Goal: Task Accomplishment & Management: Manage account settings

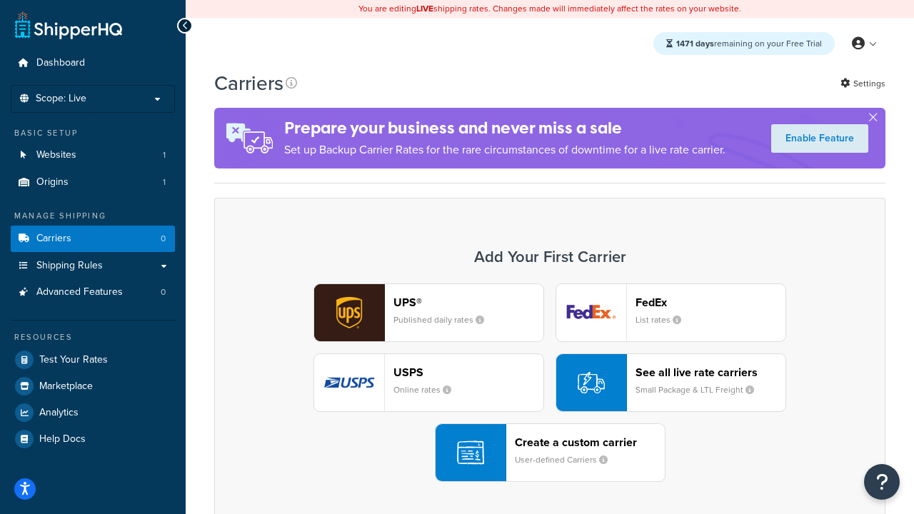
click at [550, 383] on div "UPS® Published daily rates FedEx List rates USPS Online rates See all live rate…" at bounding box center [549, 383] width 641 height 199
click at [711, 302] on header "FedEx" at bounding box center [711, 303] width 150 height 14
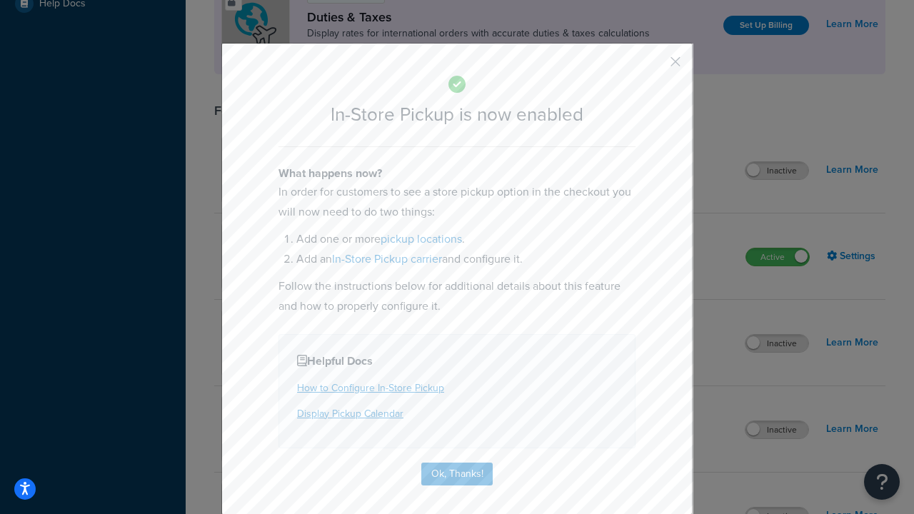
click at [654, 66] on button "button" at bounding box center [655, 67] width 4 height 4
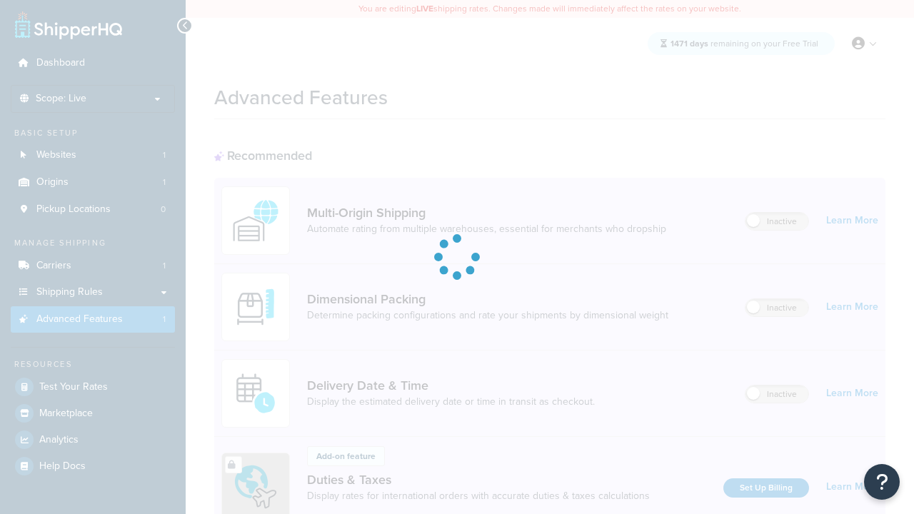
scroll to position [463, 0]
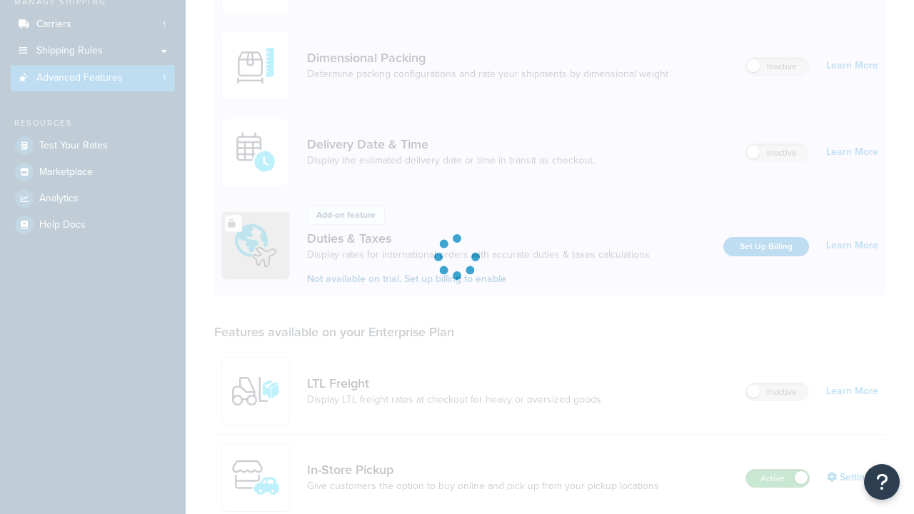
click at [778, 470] on label "Active" at bounding box center [777, 478] width 63 height 17
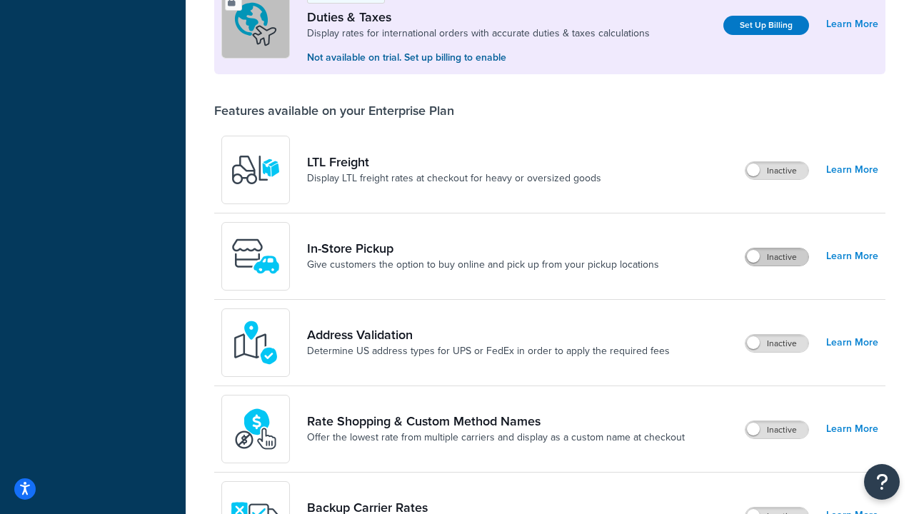
scroll to position [436, 0]
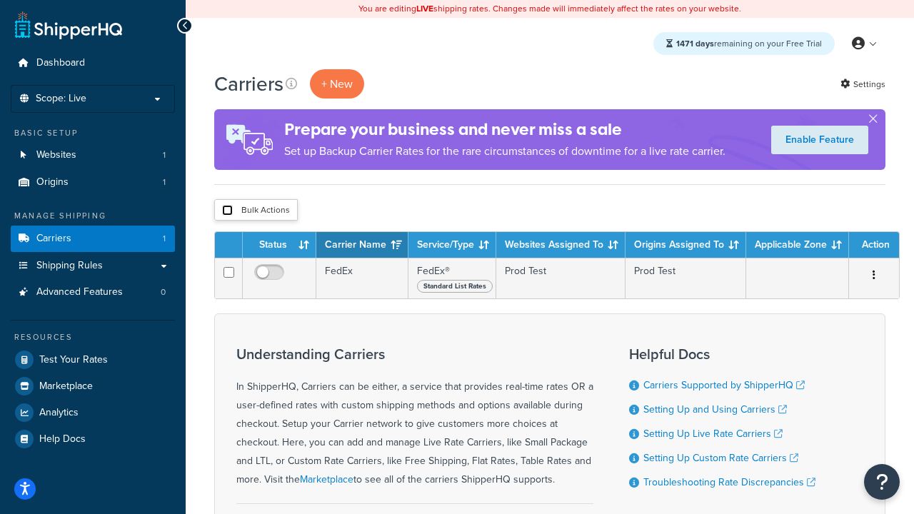
click at [227, 211] on input "checkbox" at bounding box center [227, 210] width 11 height 11
checkbox input "true"
click at [0, 0] on button "Delete" at bounding box center [0, 0] width 0 height 0
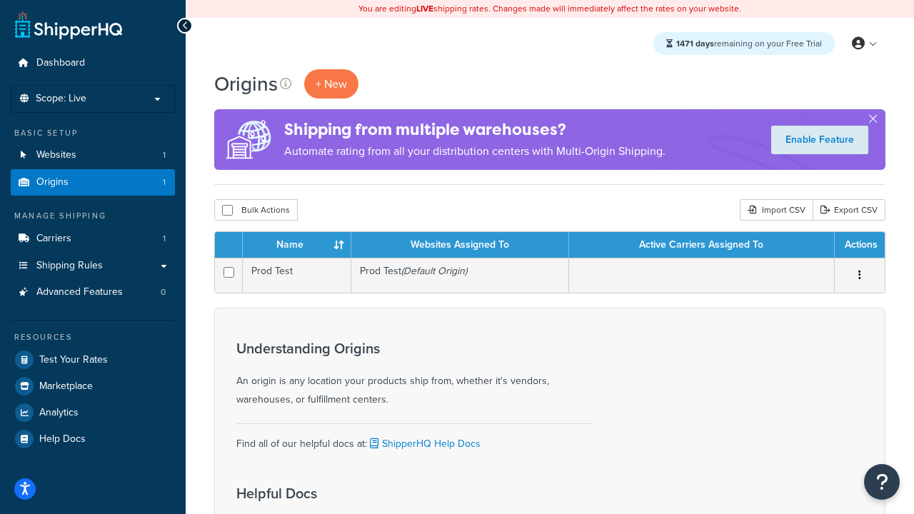
click at [296, 246] on th "Name" at bounding box center [297, 245] width 109 height 26
click at [460, 246] on th "Websites Assigned To" at bounding box center [460, 245] width 218 height 26
click at [701, 246] on th "Active Carriers Assigned To" at bounding box center [702, 245] width 266 height 26
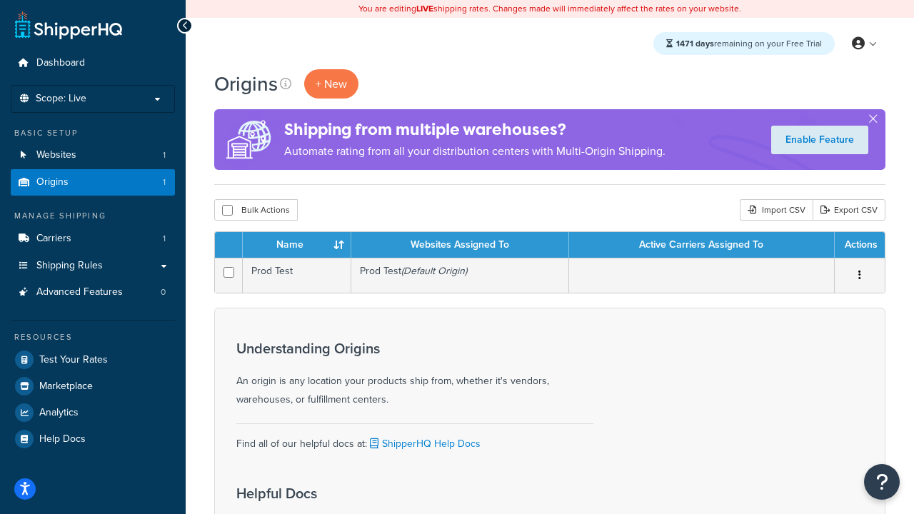
click at [701, 246] on th "Active Carriers Assigned To" at bounding box center [702, 245] width 266 height 26
click at [859, 246] on th "Actions" at bounding box center [860, 245] width 50 height 26
click at [286, 84] on icon at bounding box center [285, 83] width 11 height 11
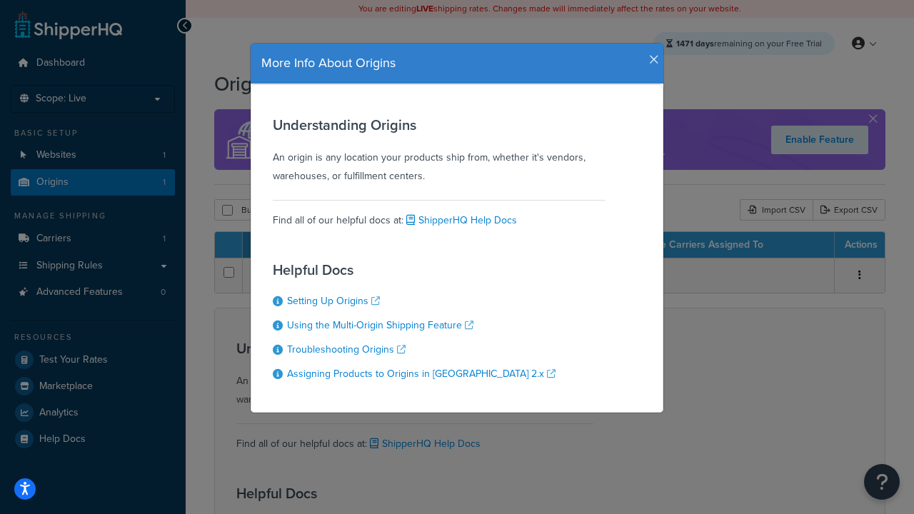
click at [651, 54] on icon "button" at bounding box center [654, 60] width 10 height 13
